Goal: Information Seeking & Learning: Find specific fact

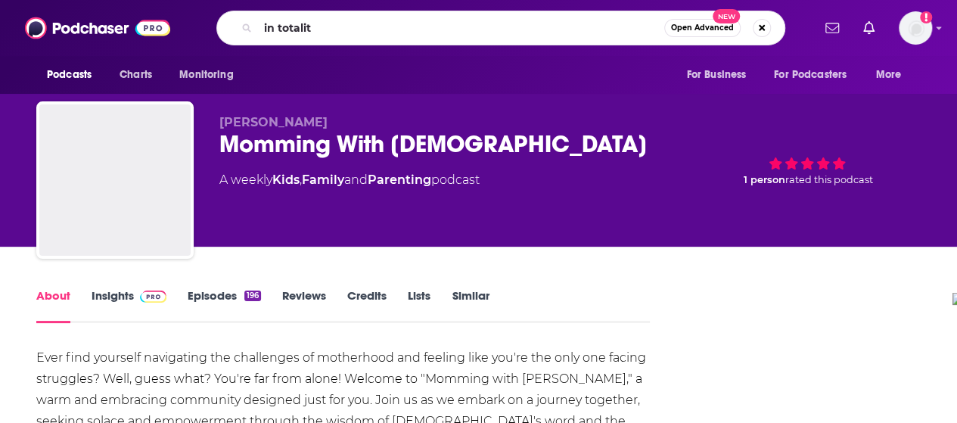
type input "in totality"
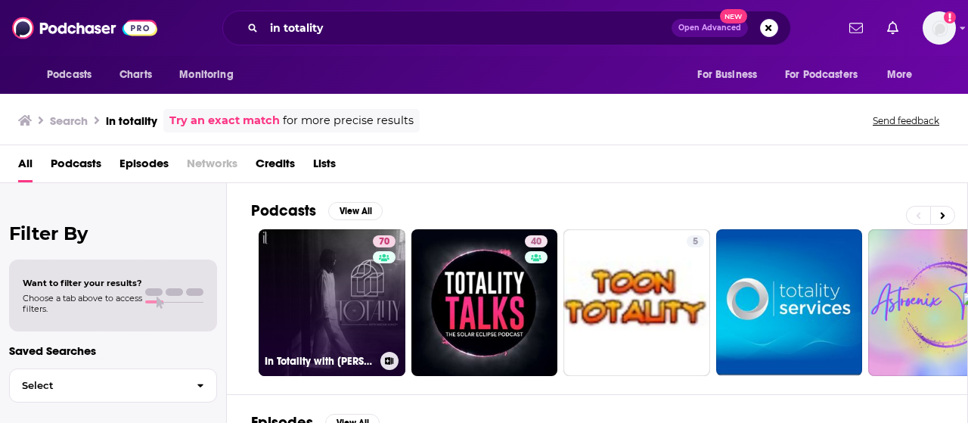
click at [356, 255] on link "70 In Totality with [PERSON_NAME]" at bounding box center [332, 302] width 147 height 147
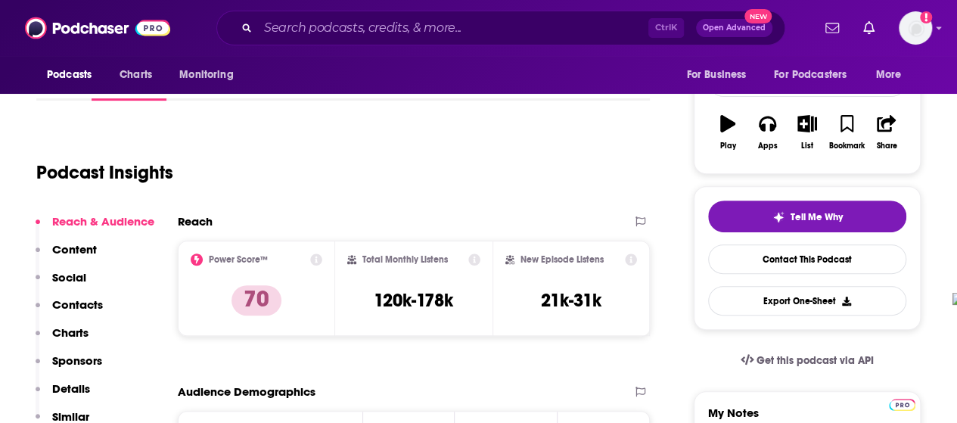
scroll to position [227, 0]
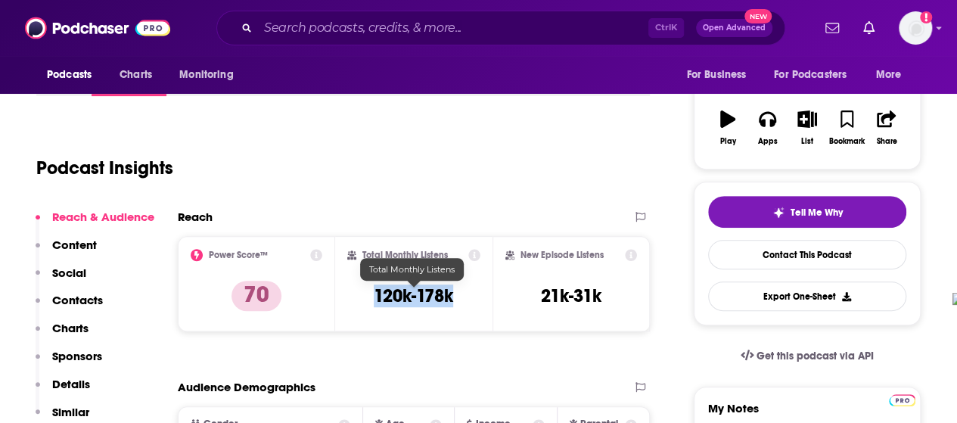
drag, startPoint x: 371, startPoint y: 296, endPoint x: 458, endPoint y: 296, distance: 87.0
click at [458, 296] on div "Total Monthly Listens 120k-178k" at bounding box center [413, 284] width 133 height 70
copy h3 "120k-178k"
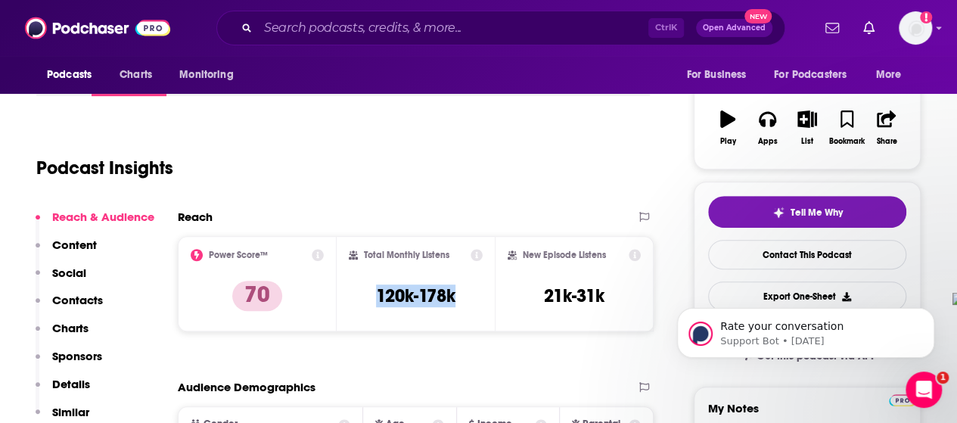
scroll to position [0, 0]
click at [425, 33] on input "Search podcasts, credits, & more..." at bounding box center [453, 28] width 390 height 24
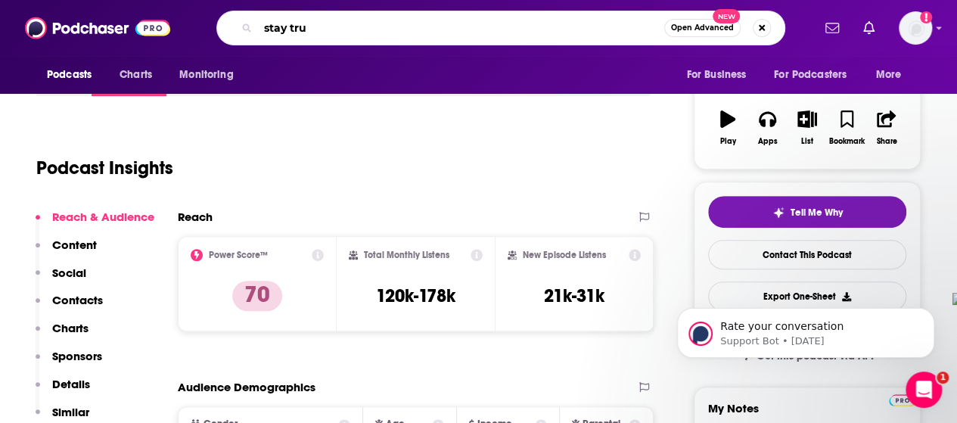
type input "stay true"
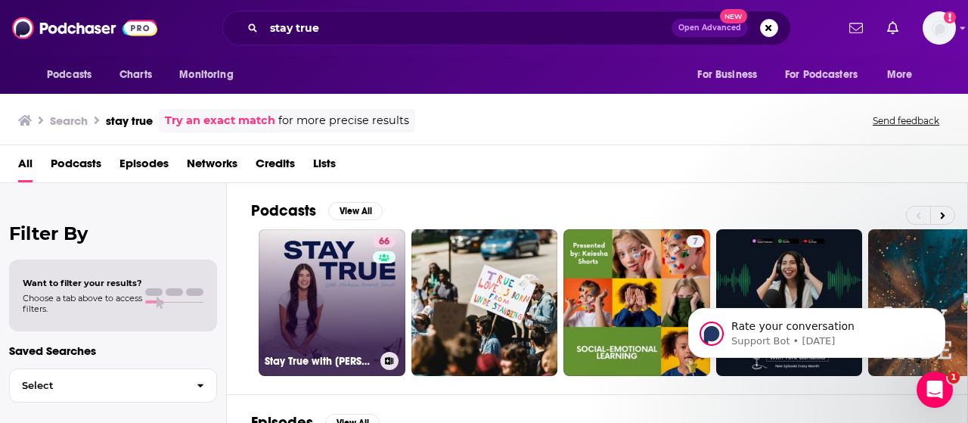
click at [325, 255] on link "66 Stay True with [PERSON_NAME] [PERSON_NAME]" at bounding box center [332, 302] width 147 height 147
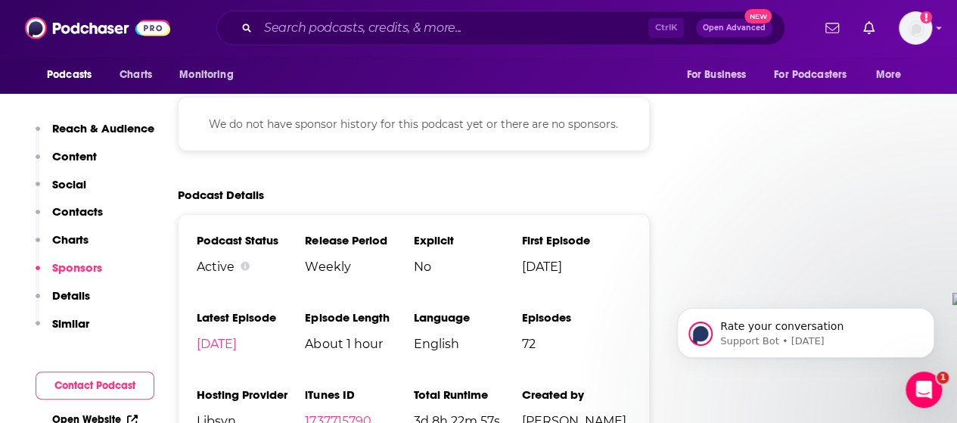
scroll to position [2042, 0]
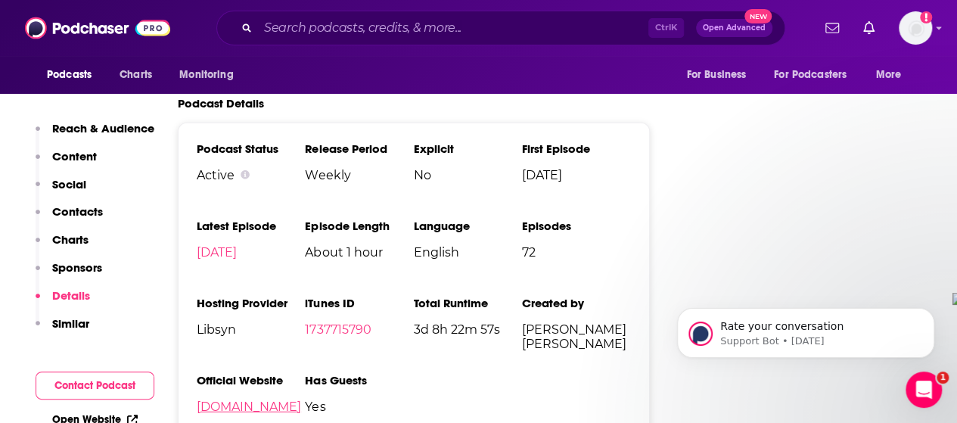
click at [261, 399] on link "[DOMAIN_NAME]" at bounding box center [249, 406] width 104 height 14
